Goal: Navigation & Orientation: Find specific page/section

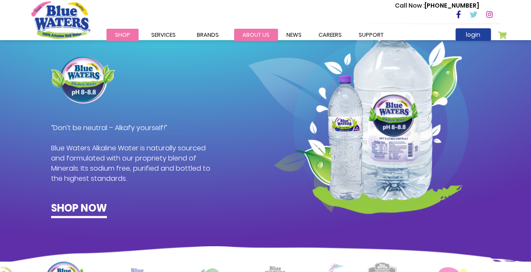
scroll to position [342, 0]
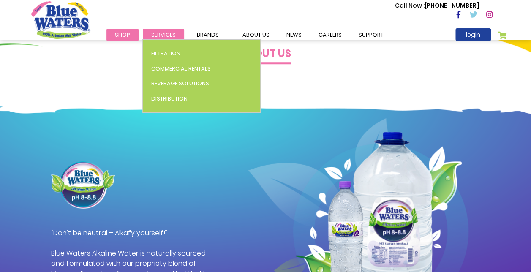
click at [159, 31] on span "Services" at bounding box center [163, 35] width 24 height 8
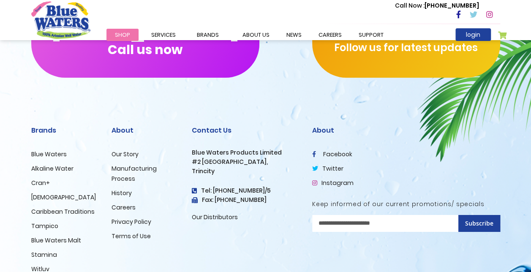
scroll to position [1439, 0]
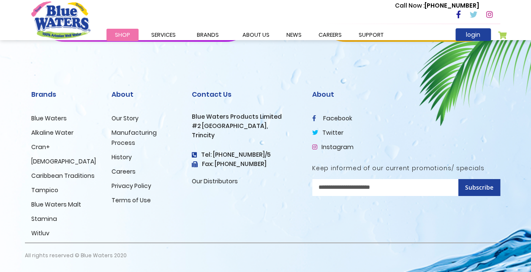
click at [52, 116] on link "Blue Waters" at bounding box center [48, 118] width 35 height 8
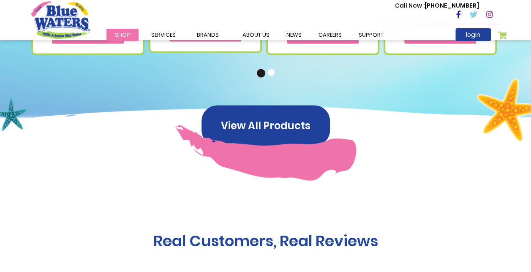
scroll to position [633, 0]
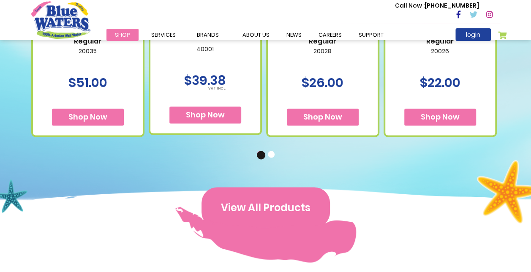
click at [269, 211] on button "View All Products" at bounding box center [265, 207] width 128 height 41
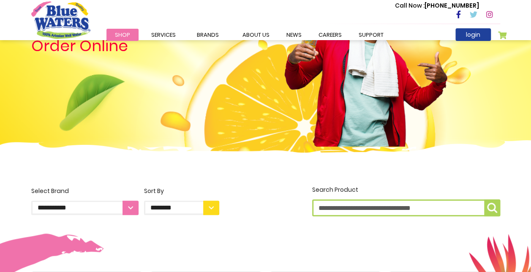
scroll to position [14, 0]
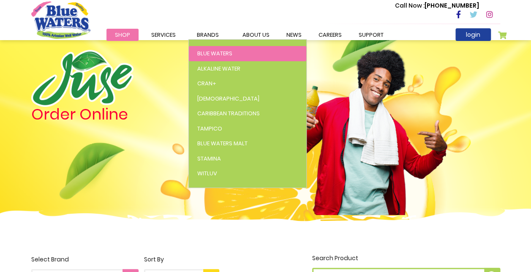
click at [219, 53] on span "Blue Waters" at bounding box center [214, 53] width 35 height 8
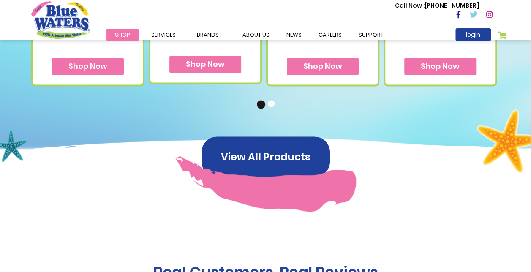
scroll to position [633, 0]
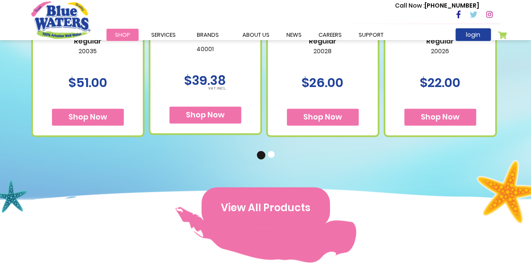
click at [266, 206] on button "View All Products" at bounding box center [265, 207] width 128 height 41
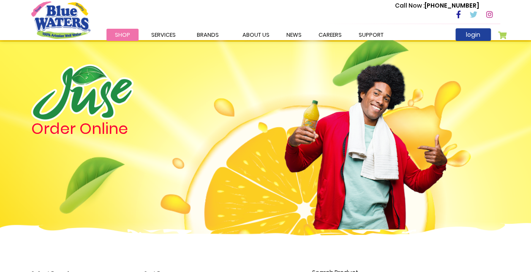
click at [130, 29] on link "Shop" at bounding box center [122, 35] width 32 height 12
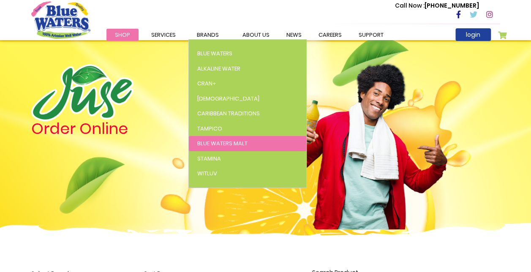
click at [214, 143] on span "Blue Waters Malt" at bounding box center [222, 143] width 50 height 8
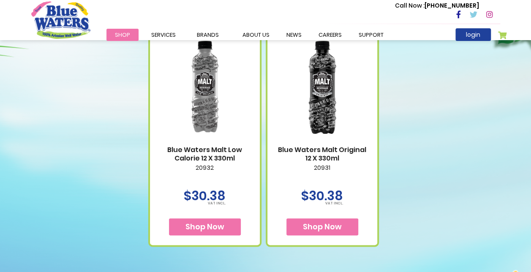
scroll to position [296, 0]
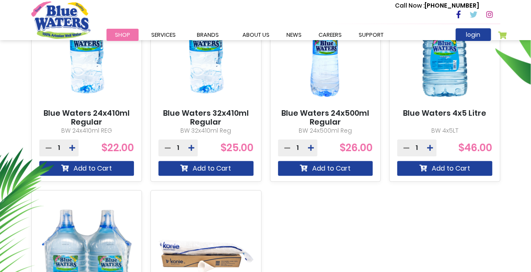
scroll to position [296, 0]
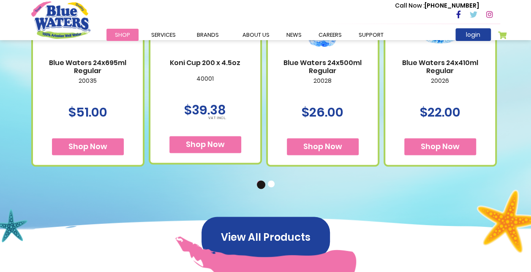
scroll to position [591, 0]
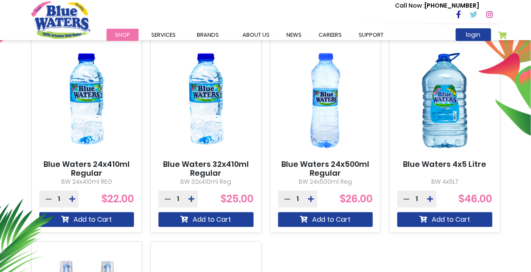
scroll to position [268, 0]
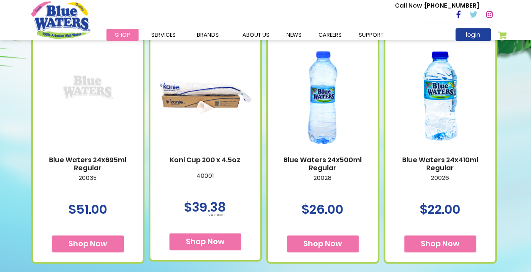
scroll to position [338, 0]
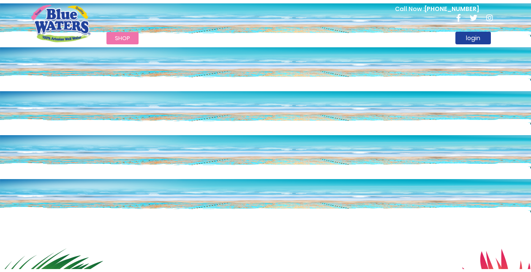
scroll to position [1439, 0]
